Goal: Communication & Community: Answer question/provide support

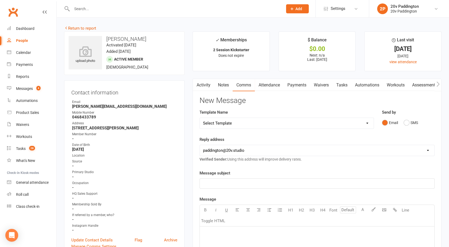
click at [205, 82] on link "Activity" at bounding box center [203, 85] width 21 height 12
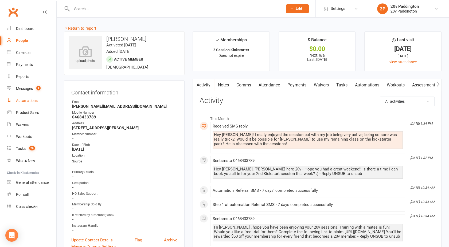
click at [37, 95] on link "Automations" at bounding box center [31, 101] width 49 height 12
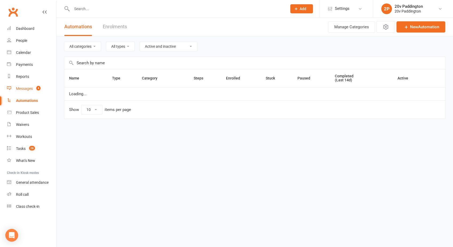
click at [35, 90] on count-badge "4" at bounding box center [37, 89] width 7 height 4
select select "100"
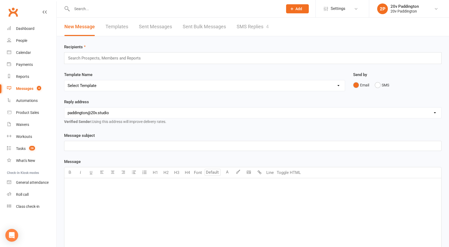
click at [257, 29] on link "SMS Replies 4" at bounding box center [253, 27] width 32 height 18
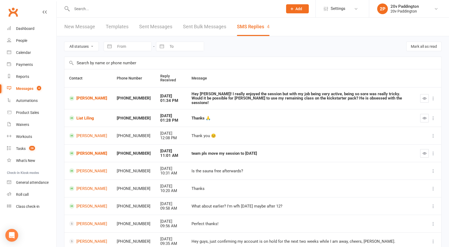
click at [23, 90] on div "Messages" at bounding box center [24, 89] width 17 height 4
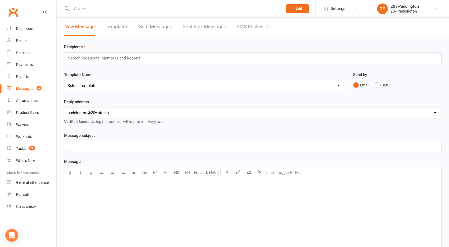
click at [259, 22] on link "SMS Replies 4" at bounding box center [253, 27] width 32 height 18
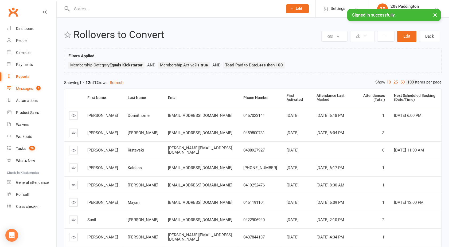
click at [25, 91] on div "Messages" at bounding box center [24, 89] width 17 height 4
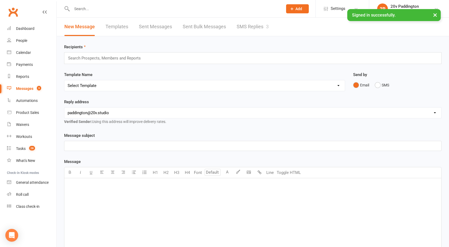
click at [258, 28] on link "SMS Replies 3" at bounding box center [253, 27] width 32 height 18
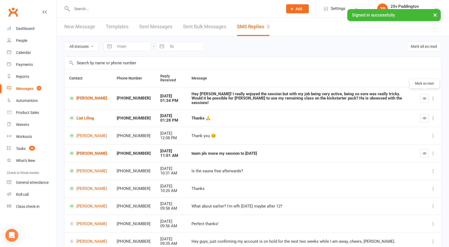
click at [425, 96] on icon "button" at bounding box center [424, 98] width 4 height 4
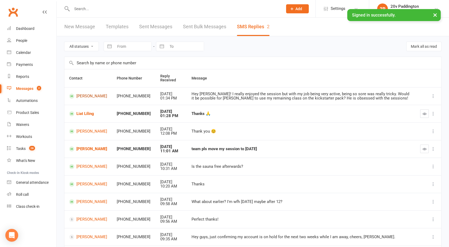
click at [84, 95] on link "[PERSON_NAME]" at bounding box center [88, 96] width 38 height 5
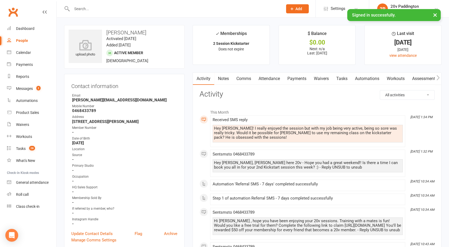
click at [239, 79] on link "Comms" at bounding box center [244, 79] width 22 height 12
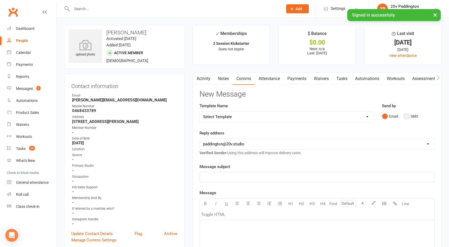
click at [410, 118] on button "SMS" at bounding box center [410, 116] width 14 height 10
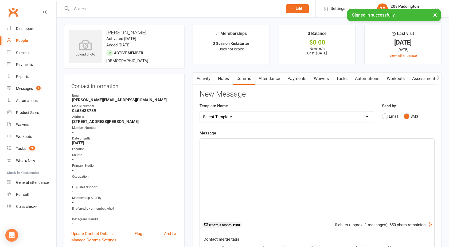
click at [329, 148] on div "﻿" at bounding box center [317, 179] width 234 height 80
click at [273, 144] on span "Understandable and yes, I can definitely pass onto him." at bounding box center [252, 143] width 98 height 5
click at [314, 146] on p "Understandable and yes, I can definitely them pass onto him." at bounding box center [317, 143] width 228 height 6
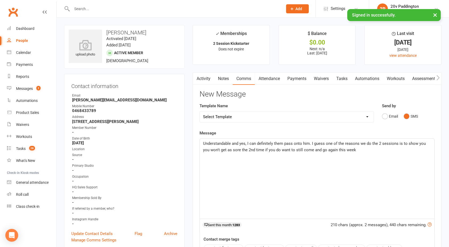
click at [355, 152] on p "Understandable and yes, I can definitely them pass onto him. I guess one of the…" at bounding box center [317, 146] width 228 height 13
click at [378, 150] on p "Understandable and yes, I can definitely them pass onto him. I guess one of the…" at bounding box center [317, 146] width 228 height 13
click at [272, 148] on span "Understandable and yes, I can definitely them pass onto him. I guess one of the…" at bounding box center [315, 146] width 224 height 11
click at [225, 154] on p "Understandable and yes, I can definitely them pass onto him. I guess one of the…" at bounding box center [317, 149] width 228 height 19
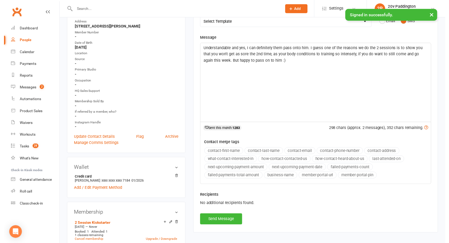
scroll to position [95, 0]
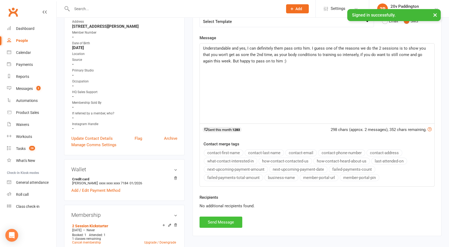
click at [215, 222] on button "Send Message" at bounding box center [220, 222] width 43 height 11
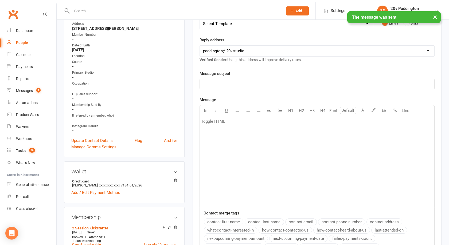
scroll to position [0, 0]
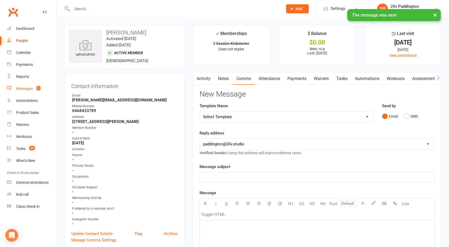
click at [28, 90] on div "Messages" at bounding box center [24, 89] width 17 height 4
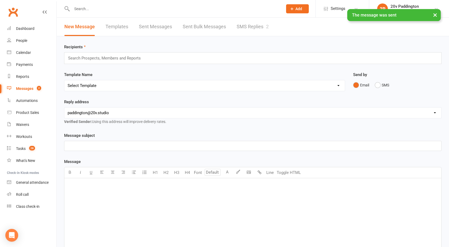
click at [266, 23] on link "SMS Replies 2" at bounding box center [253, 27] width 32 height 18
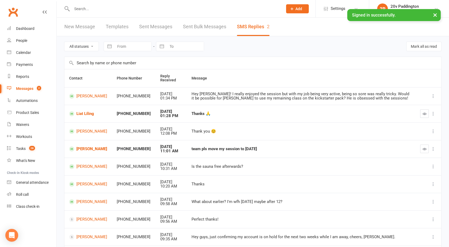
click at [24, 88] on div "Messages" at bounding box center [24, 89] width 17 height 4
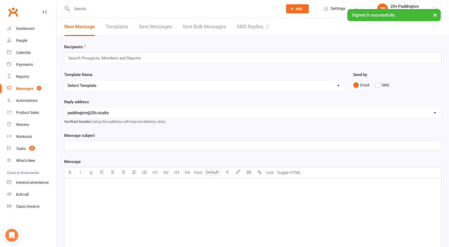
click at [256, 21] on link "SMS Replies 2" at bounding box center [253, 27] width 32 height 18
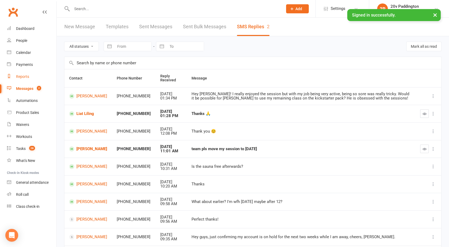
click at [26, 77] on div "Reports" at bounding box center [22, 77] width 13 height 4
select select "100"
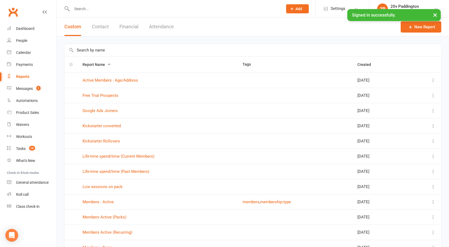
scroll to position [292, 0]
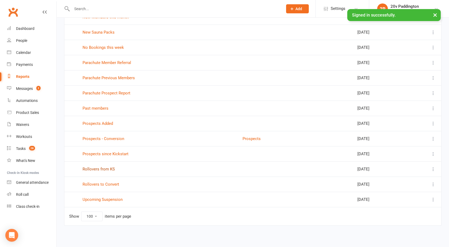
click at [94, 168] on link "Rollovers from KS" at bounding box center [99, 169] width 32 height 5
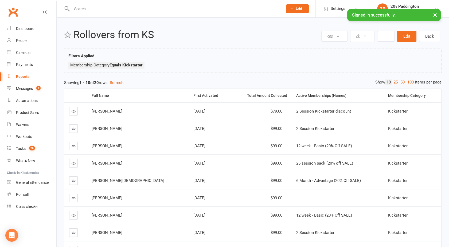
click at [25, 78] on div "Reports" at bounding box center [22, 77] width 13 height 4
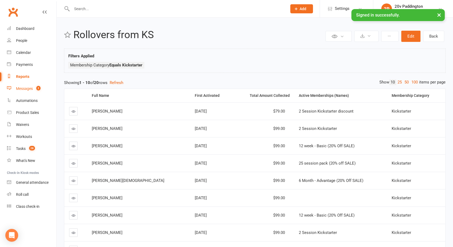
select select "100"
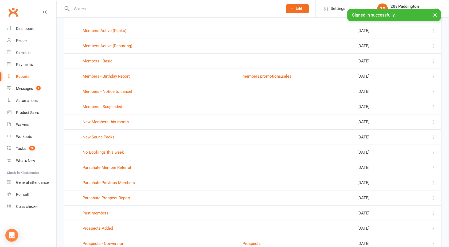
scroll to position [292, 0]
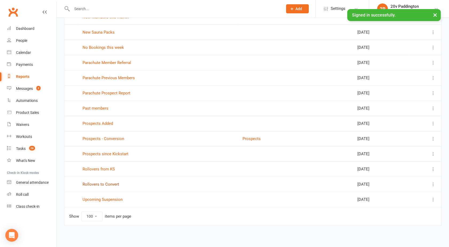
click at [99, 183] on link "Rollovers to Convert" at bounding box center [101, 184] width 37 height 5
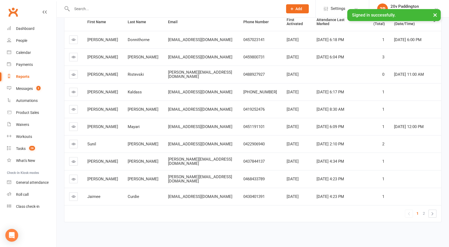
scroll to position [79, 0]
click at [76, 192] on link at bounding box center [73, 196] width 9 height 9
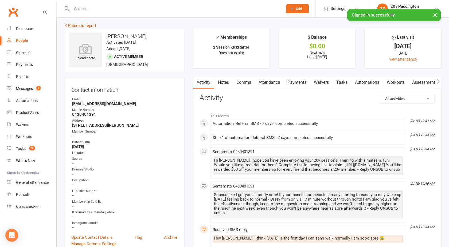
scroll to position [2, 0]
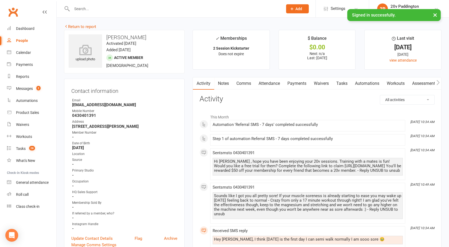
click at [244, 85] on link "Comms" at bounding box center [244, 83] width 22 height 12
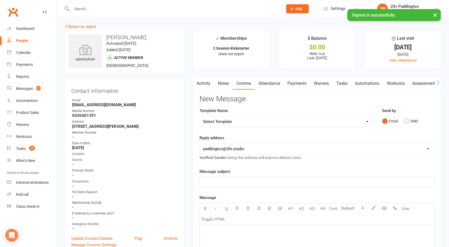
click at [407, 121] on button "SMS" at bounding box center [410, 121] width 14 height 10
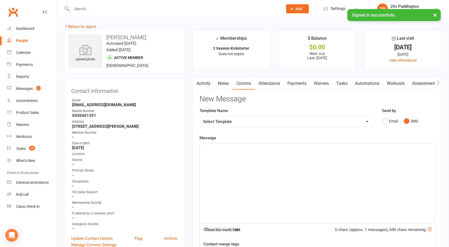
click at [287, 174] on div "﻿" at bounding box center [317, 184] width 234 height 80
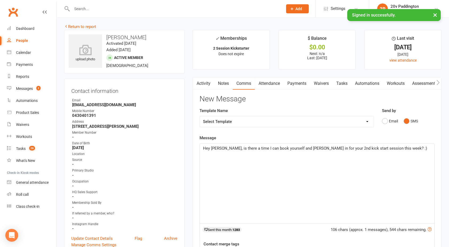
click at [340, 149] on span "Hey [PERSON_NAME], is there a time I can book yourself and [PERSON_NAME] in for…" at bounding box center [315, 148] width 224 height 5
click at [300, 150] on span "Hey [PERSON_NAME], is there a time I can book yourself and [PERSON_NAME] in for…" at bounding box center [314, 148] width 223 height 5
click at [395, 148] on p "Hey [PERSON_NAME], is there a time I can book yourself and [PERSON_NAME] in for…" at bounding box center [317, 148] width 228 height 6
click at [215, 148] on span "Hey [PERSON_NAME], is there a time I can book yourself and [PERSON_NAME] in for…" at bounding box center [314, 148] width 223 height 5
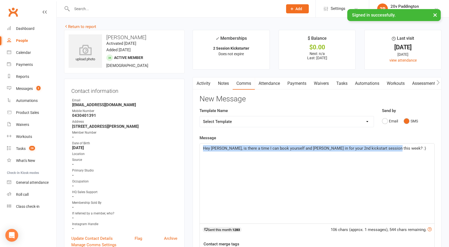
drag, startPoint x: 399, startPoint y: 149, endPoint x: 148, endPoint y: 150, distance: 251.5
copy span "Hey [PERSON_NAME], is there a time I can book yourself and [PERSON_NAME] in for…"
click at [277, 149] on span "Hey [PERSON_NAME], is there a time I can book yourself and [PERSON_NAME] in for…" at bounding box center [314, 148] width 223 height 5
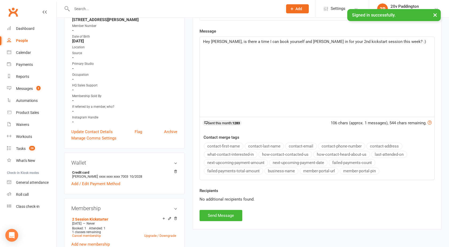
scroll to position [111, 0]
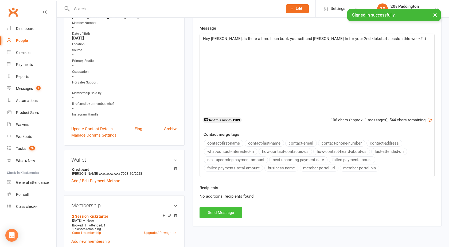
click at [215, 210] on button "Send Message" at bounding box center [220, 212] width 43 height 11
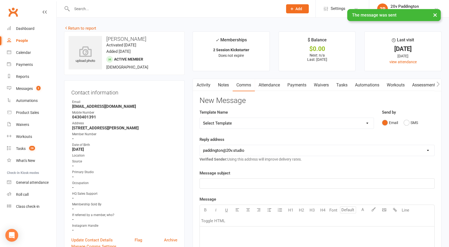
click at [104, 5] on div at bounding box center [171, 8] width 215 height 17
click at [89, 9] on div "× The message was sent" at bounding box center [221, 9] width 442 height 0
click at [86, 7] on input "text" at bounding box center [174, 8] width 209 height 7
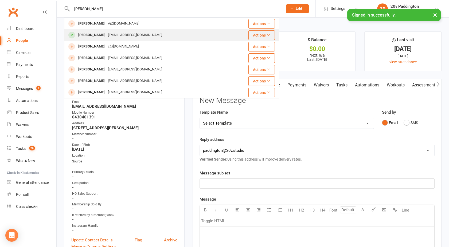
type input "[PERSON_NAME]"
click at [106, 37] on div "[EMAIL_ADDRESS][DOMAIN_NAME]" at bounding box center [134, 35] width 57 height 8
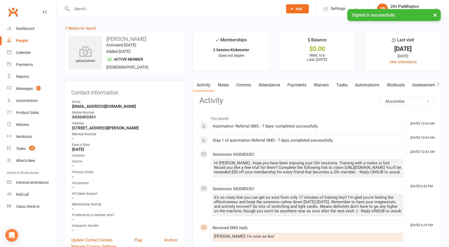
click at [244, 88] on link "Comms" at bounding box center [244, 85] width 22 height 12
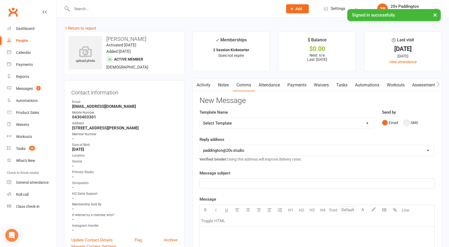
click at [404, 121] on button "SMS" at bounding box center [410, 123] width 14 height 10
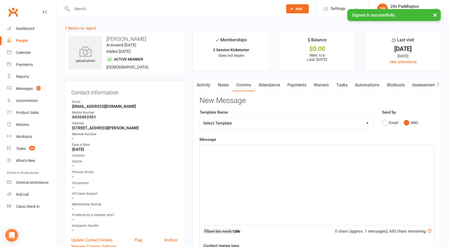
click at [207, 89] on link "Activity" at bounding box center [203, 85] width 21 height 12
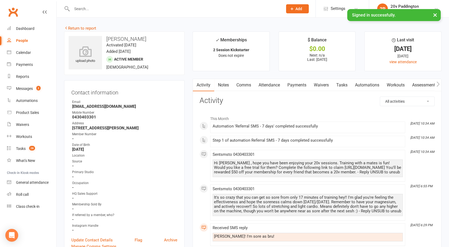
click at [242, 89] on link "Comms" at bounding box center [244, 85] width 22 height 12
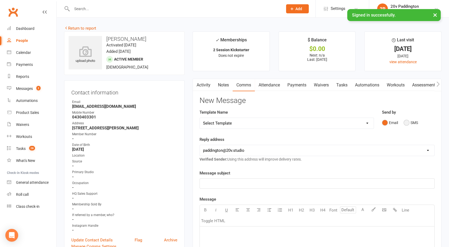
click at [409, 121] on button "SMS" at bounding box center [410, 123] width 14 height 10
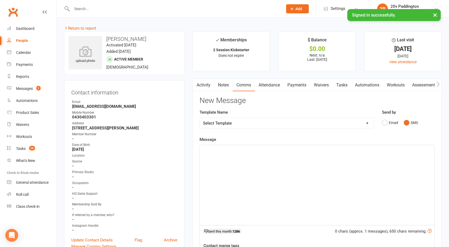
click at [308, 164] on div "﻿" at bounding box center [317, 185] width 234 height 80
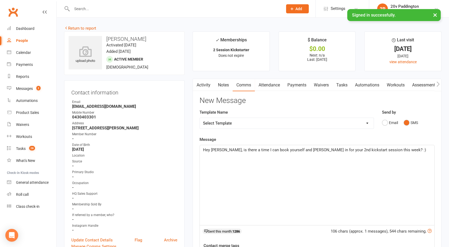
click at [224, 150] on span "Hey [PERSON_NAME], is there a time I can book yourself and [PERSON_NAME] in for…" at bounding box center [314, 150] width 223 height 5
click at [317, 149] on span "Hey mate, it's [PERSON_NAME] - is there a time I can book yourself and [PERSON_…" at bounding box center [316, 153] width 227 height 11
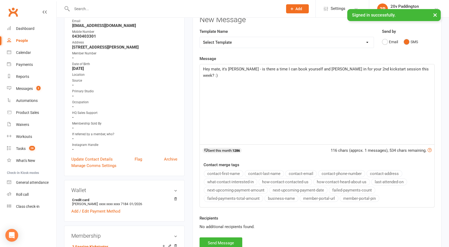
scroll to position [81, 0]
click at [216, 241] on button "Send Message" at bounding box center [220, 242] width 43 height 11
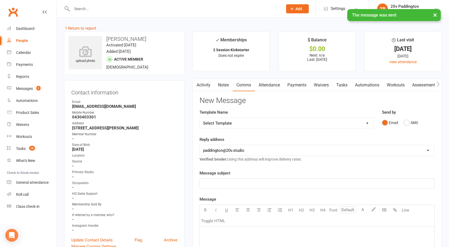
click at [201, 74] on main "✓ Memberships 2 Session Kickstarter Does not expire $ Balance $0.00 Next: n/a L…" at bounding box center [317, 221] width 257 height 379
click at [201, 81] on link "Activity" at bounding box center [203, 85] width 21 height 12
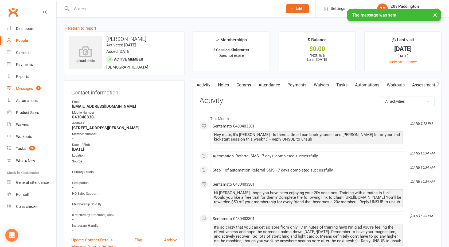
click at [43, 89] on link "Messages 2" at bounding box center [31, 89] width 49 height 12
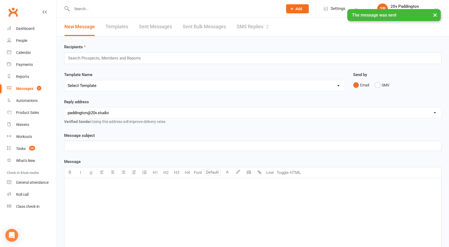
click at [241, 27] on link "SMS Replies 2" at bounding box center [253, 27] width 32 height 18
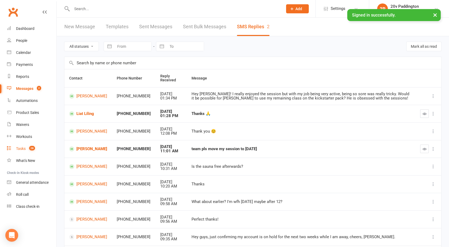
click at [31, 147] on span "28" at bounding box center [32, 148] width 6 height 5
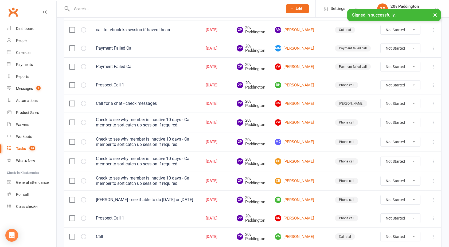
scroll to position [246, 0]
click at [306, 158] on link "SG [PERSON_NAME]" at bounding box center [300, 161] width 50 height 6
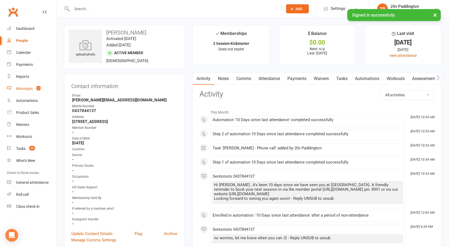
click at [27, 89] on div "Messages" at bounding box center [24, 89] width 17 height 4
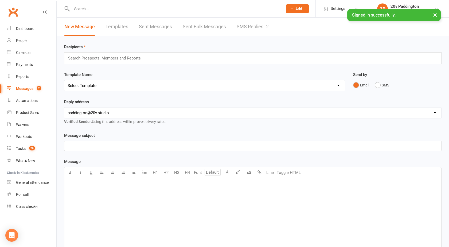
click at [252, 17] on div at bounding box center [171, 8] width 215 height 17
click at [251, 27] on link "SMS Replies 2" at bounding box center [253, 27] width 32 height 18
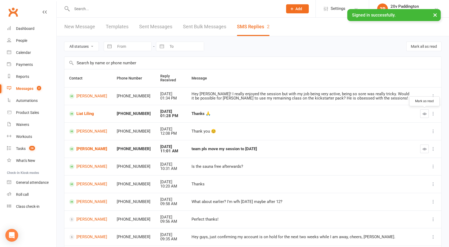
click at [424, 113] on icon "button" at bounding box center [424, 114] width 4 height 4
click at [80, 114] on link "Liat Liling" at bounding box center [88, 113] width 38 height 5
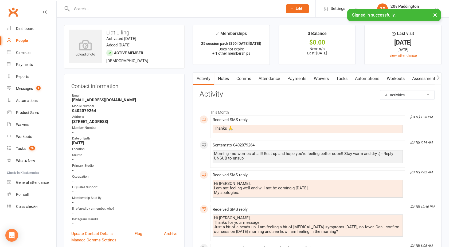
click at [267, 77] on link "Attendance" at bounding box center [269, 79] width 29 height 12
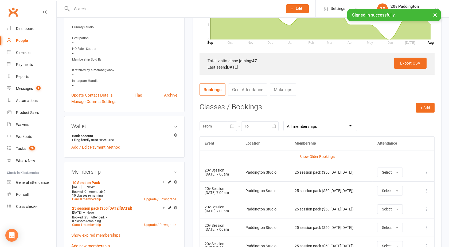
scroll to position [139, 0]
click at [424, 174] on icon at bounding box center [426, 172] width 5 height 5
click at [394, 203] on link "Remove booking" at bounding box center [402, 204] width 53 height 11
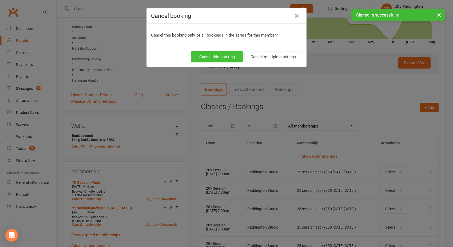
click at [219, 59] on button "Cancel this booking" at bounding box center [217, 56] width 52 height 11
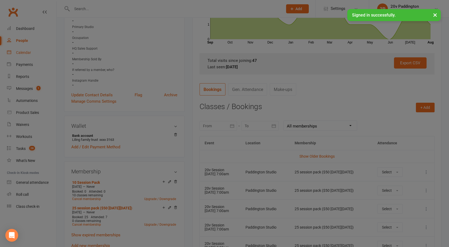
click at [29, 54] on div "Calendar" at bounding box center [23, 52] width 15 height 4
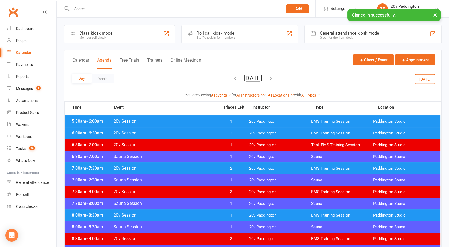
click at [252, 76] on button "[DATE]" at bounding box center [253, 78] width 19 height 7
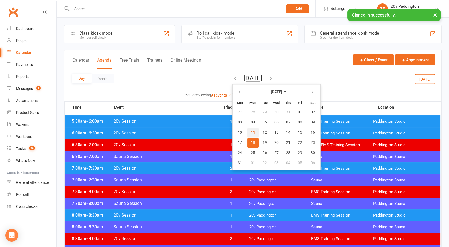
click at [251, 131] on span "11" at bounding box center [253, 133] width 4 height 4
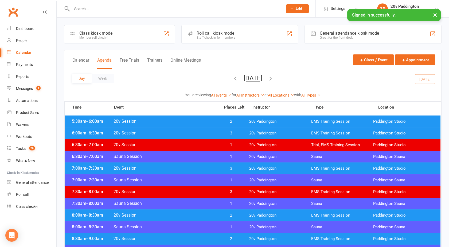
click at [208, 121] on span "20v Session" at bounding box center [165, 121] width 104 height 5
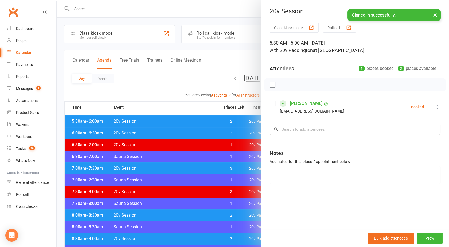
click at [434, 108] on icon at bounding box center [436, 106] width 5 height 5
click at [398, 139] on link "Check in" at bounding box center [411, 139] width 57 height 11
click at [242, 171] on div at bounding box center [253, 123] width 392 height 247
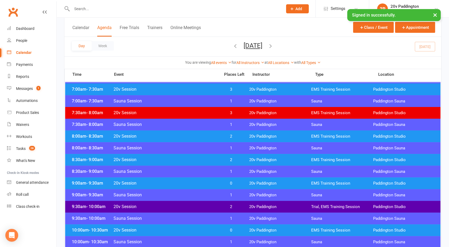
scroll to position [82, 0]
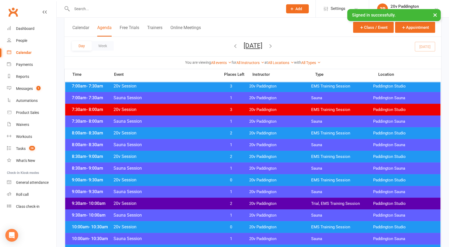
click at [205, 134] on span "20v Session" at bounding box center [165, 133] width 104 height 5
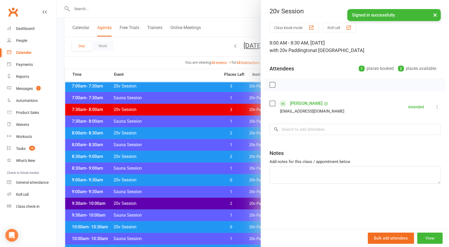
click at [176, 146] on div at bounding box center [253, 123] width 392 height 247
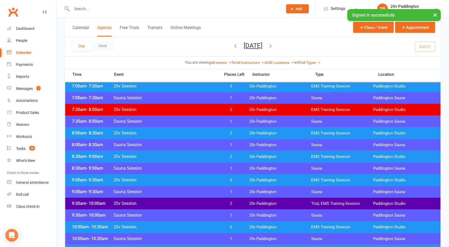
click at [177, 158] on span "20v Session" at bounding box center [165, 156] width 104 height 5
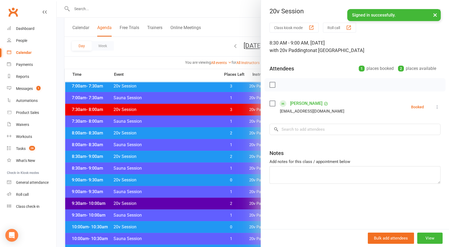
click at [180, 171] on div at bounding box center [253, 123] width 392 height 247
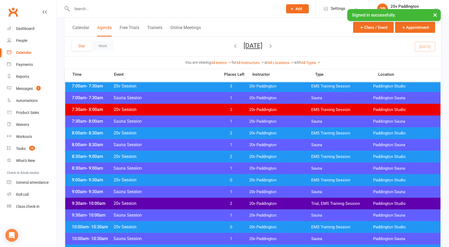
click at [193, 153] on div "8:30am - 9:00am 20v Session 2 20v Paddington EMS Training Session [GEOGRAPHIC_D…" at bounding box center [252, 157] width 375 height 12
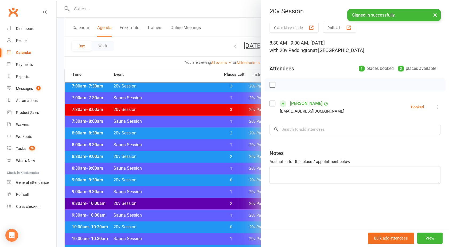
click at [434, 107] on icon at bounding box center [436, 106] width 5 height 5
click at [390, 141] on link "Check in" at bounding box center [411, 139] width 57 height 11
click at [242, 150] on div at bounding box center [253, 123] width 392 height 247
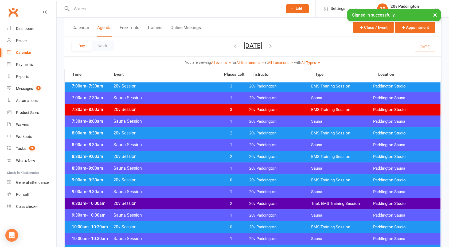
click at [201, 181] on span "20v Session" at bounding box center [165, 180] width 104 height 5
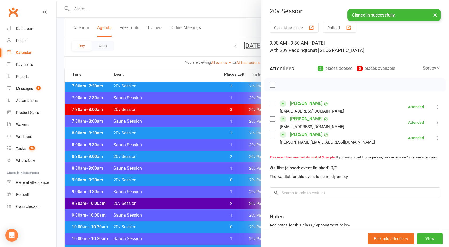
click at [181, 158] on div at bounding box center [253, 123] width 392 height 247
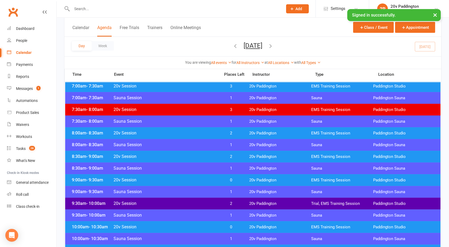
click at [194, 202] on span "20v Session" at bounding box center [165, 203] width 104 height 5
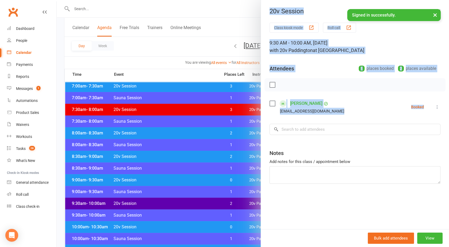
drag, startPoint x: 194, startPoint y: 202, endPoint x: 408, endPoint y: 105, distance: 235.3
click at [408, 0] on div "20v Session Class kiosk mode Roll call 9:30 AM - 10:00 AM, [DATE] with 20v Padd…" at bounding box center [253, 0] width 392 height 0
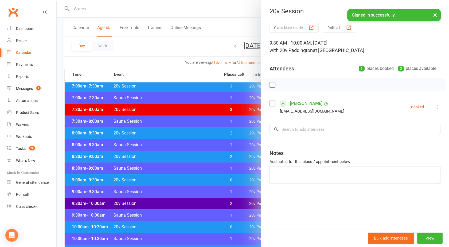
drag, startPoint x: 408, startPoint y: 105, endPoint x: 440, endPoint y: 108, distance: 32.0
click at [440, 108] on div "Class kiosk mode Roll call 9:30 AM - 10:00 AM, [DATE] with 20v Paddington at [G…" at bounding box center [355, 126] width 188 height 207
click at [435, 108] on button at bounding box center [437, 107] width 6 height 6
click at [402, 138] on link "Check in" at bounding box center [411, 139] width 57 height 11
click at [178, 170] on div at bounding box center [253, 123] width 392 height 247
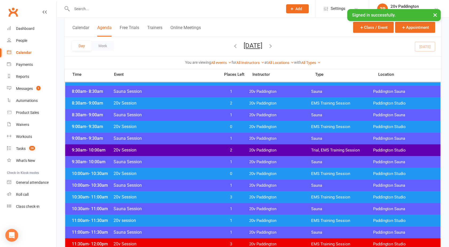
scroll to position [137, 0]
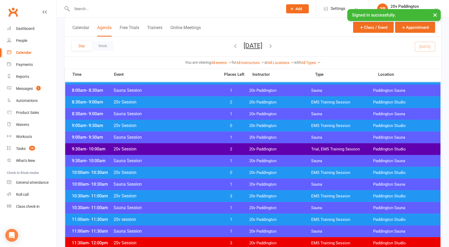
click at [182, 168] on div "10:00am - 10:30am 20v Session 0 20v Paddington EMS Training Session [GEOGRAPHIC…" at bounding box center [252, 173] width 375 height 12
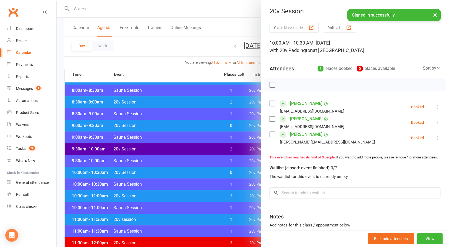
click at [434, 106] on icon at bounding box center [436, 106] width 5 height 5
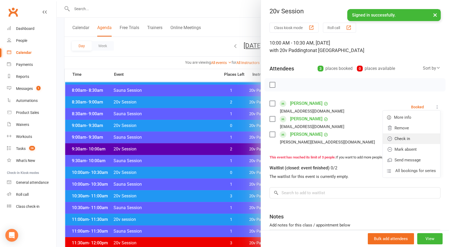
click at [404, 135] on link "Check in" at bounding box center [411, 139] width 57 height 11
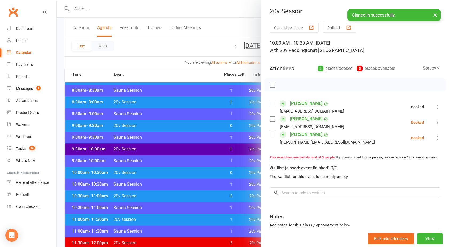
click at [434, 122] on icon at bounding box center [436, 122] width 5 height 5
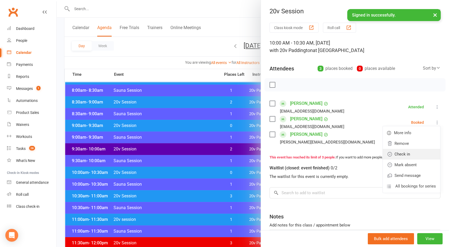
click at [401, 151] on link "Check in" at bounding box center [411, 154] width 57 height 11
click at [434, 139] on icon at bounding box center [436, 137] width 5 height 5
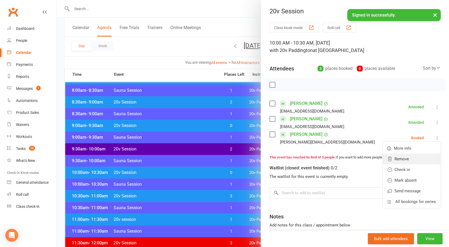
click at [395, 159] on link "Remove" at bounding box center [411, 159] width 57 height 11
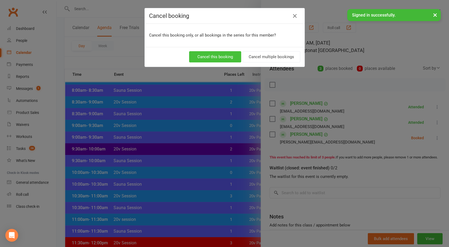
click at [217, 54] on button "Cancel this booking" at bounding box center [215, 56] width 52 height 11
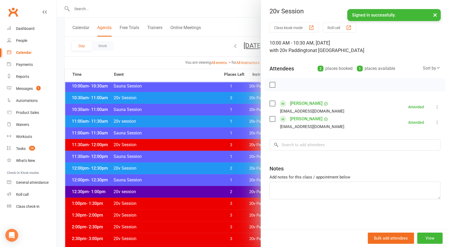
scroll to position [236, 0]
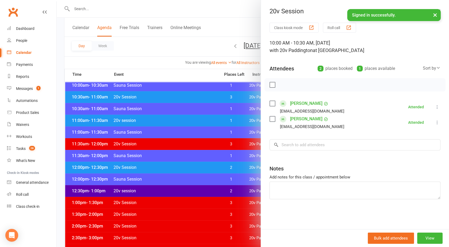
click at [200, 124] on div at bounding box center [253, 123] width 392 height 247
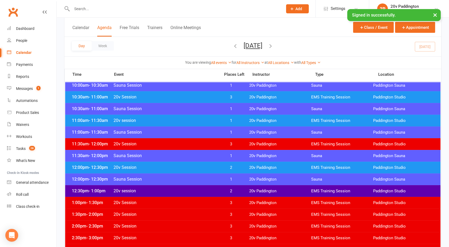
click at [195, 121] on span "20v session" at bounding box center [165, 120] width 104 height 5
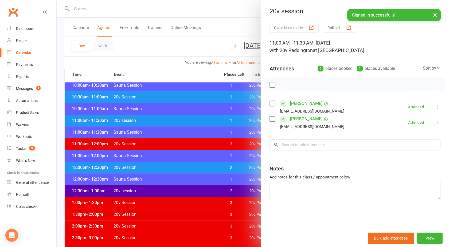
click at [195, 121] on div at bounding box center [253, 123] width 392 height 247
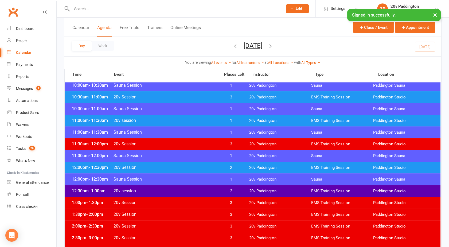
click at [199, 164] on div "12:00pm - 12:30pm 20v Session 2 20v Paddington EMS Training Session [GEOGRAPHIC…" at bounding box center [252, 168] width 375 height 12
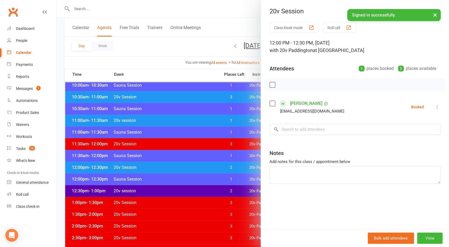
click at [434, 108] on icon at bounding box center [436, 106] width 5 height 5
click at [401, 140] on link "Check in" at bounding box center [411, 139] width 57 height 11
click at [195, 189] on div at bounding box center [253, 123] width 392 height 247
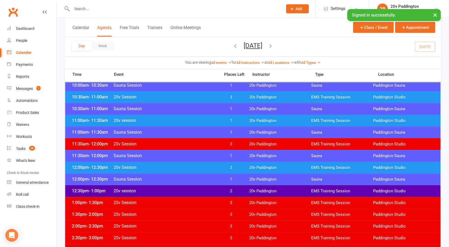
click at [195, 189] on span "20v session" at bounding box center [165, 191] width 104 height 5
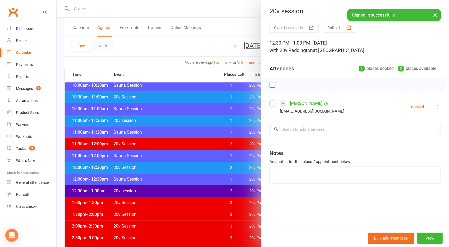
click at [434, 108] on icon at bounding box center [436, 106] width 5 height 5
click at [395, 136] on link "Check in" at bounding box center [411, 139] width 57 height 11
click at [200, 162] on div at bounding box center [253, 123] width 392 height 247
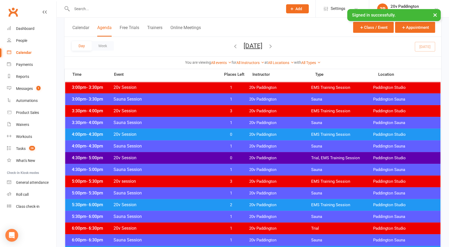
scroll to position [402, 0]
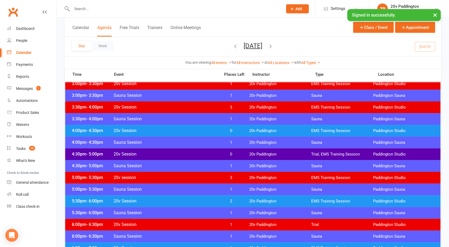
click at [154, 200] on span "20v Session" at bounding box center [165, 201] width 104 height 5
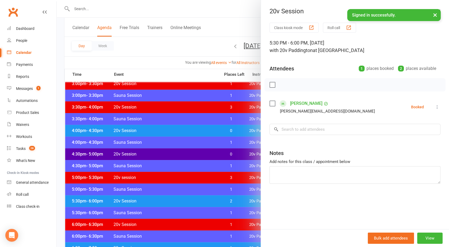
click at [154, 200] on div at bounding box center [253, 123] width 392 height 247
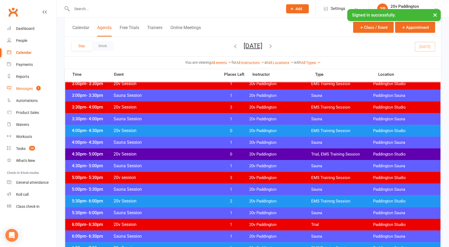
click at [29, 88] on div "Messages" at bounding box center [24, 89] width 17 height 4
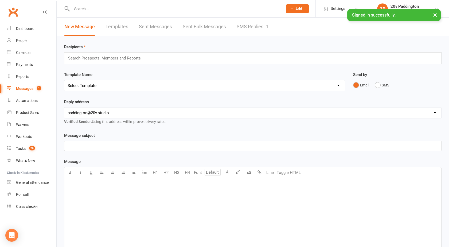
click at [241, 26] on link "SMS Replies 1" at bounding box center [253, 27] width 32 height 18
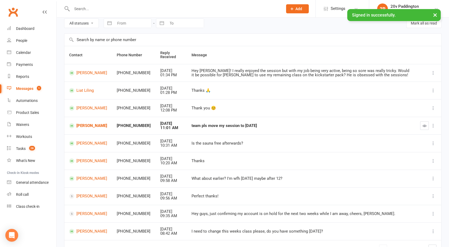
scroll to position [19, 0]
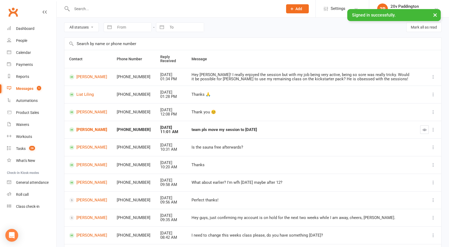
click at [85, 12] on input "text" at bounding box center [174, 8] width 209 height 7
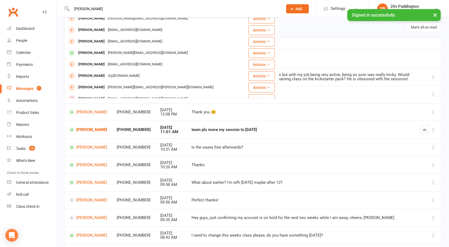
scroll to position [86, 0]
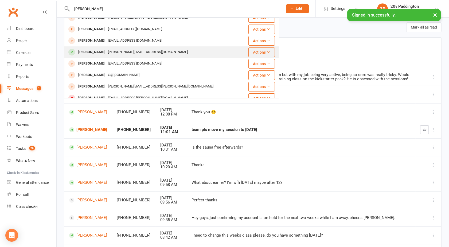
type input "[PERSON_NAME]"
click at [98, 54] on div "[PERSON_NAME]" at bounding box center [92, 52] width 30 height 8
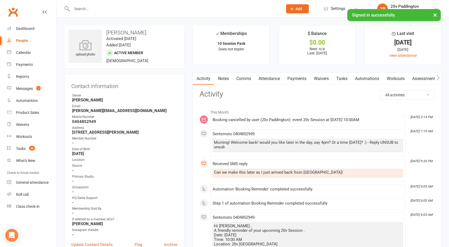
click at [245, 79] on link "Comms" at bounding box center [244, 79] width 22 height 12
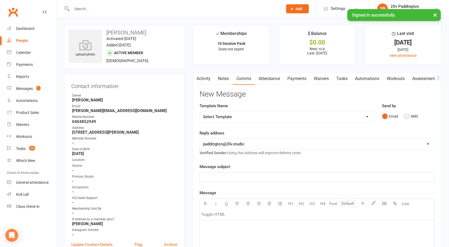
click at [407, 115] on button "SMS" at bounding box center [410, 116] width 14 height 10
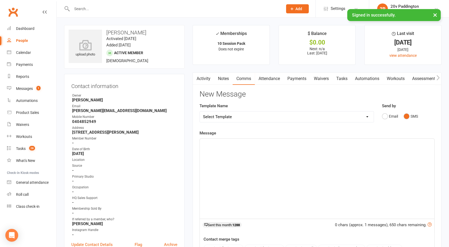
click at [312, 170] on div "﻿" at bounding box center [317, 179] width 234 height 80
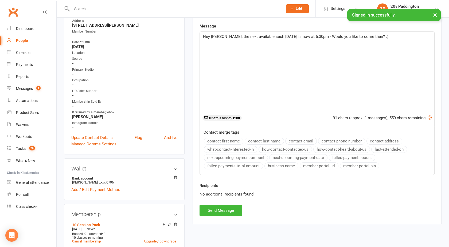
scroll to position [110, 0]
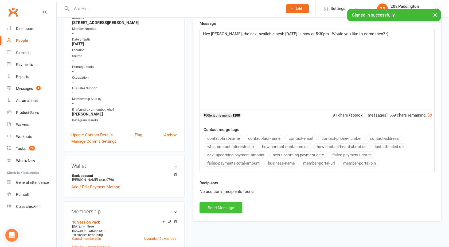
click at [218, 206] on button "Send Message" at bounding box center [220, 207] width 43 height 11
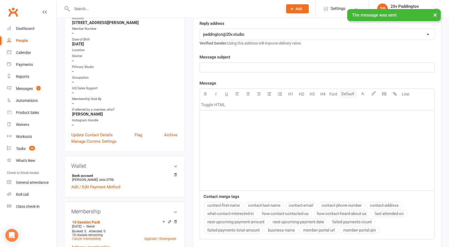
scroll to position [0, 0]
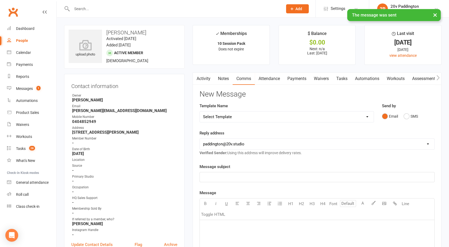
click at [200, 79] on link "Activity" at bounding box center [203, 79] width 21 height 12
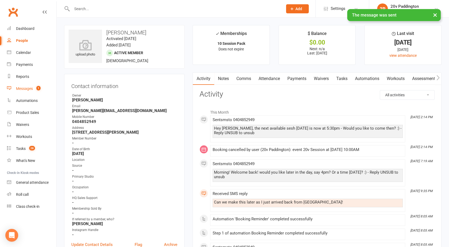
click at [30, 89] on div "Messages" at bounding box center [24, 89] width 17 height 4
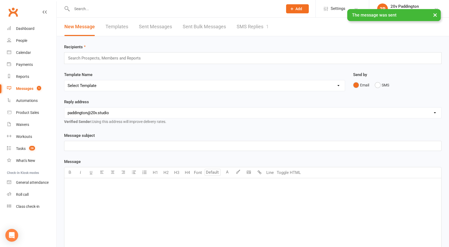
click at [248, 25] on link "SMS Replies 1" at bounding box center [253, 27] width 32 height 18
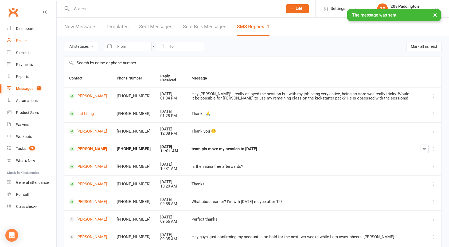
click at [20, 41] on div "People" at bounding box center [21, 40] width 11 height 4
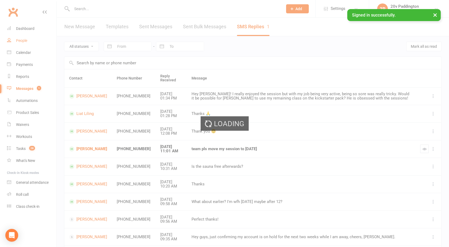
select select "100"
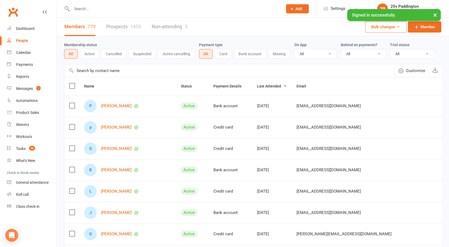
click at [132, 25] on div "1453" at bounding box center [135, 27] width 11 height 6
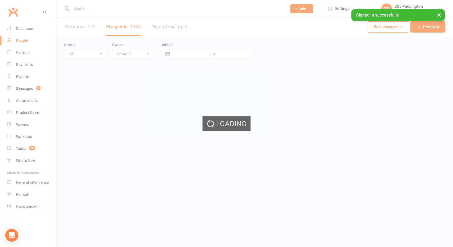
select select "100"
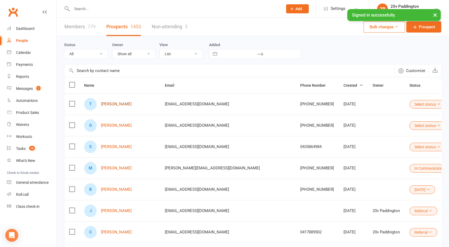
click at [112, 105] on link "[PERSON_NAME]" at bounding box center [116, 104] width 31 height 5
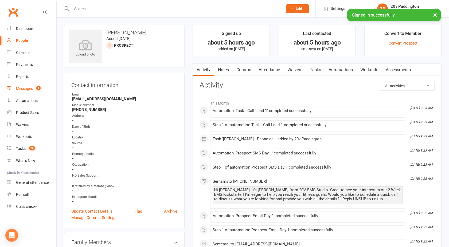
click at [29, 91] on div "Messages" at bounding box center [24, 89] width 17 height 4
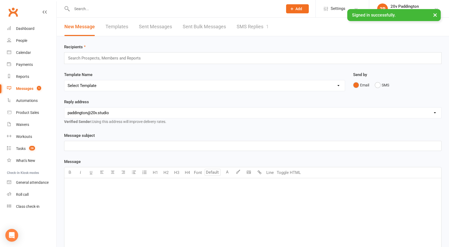
click at [258, 27] on link "SMS Replies 1" at bounding box center [253, 27] width 32 height 18
